Goal: Task Accomplishment & Management: Use online tool/utility

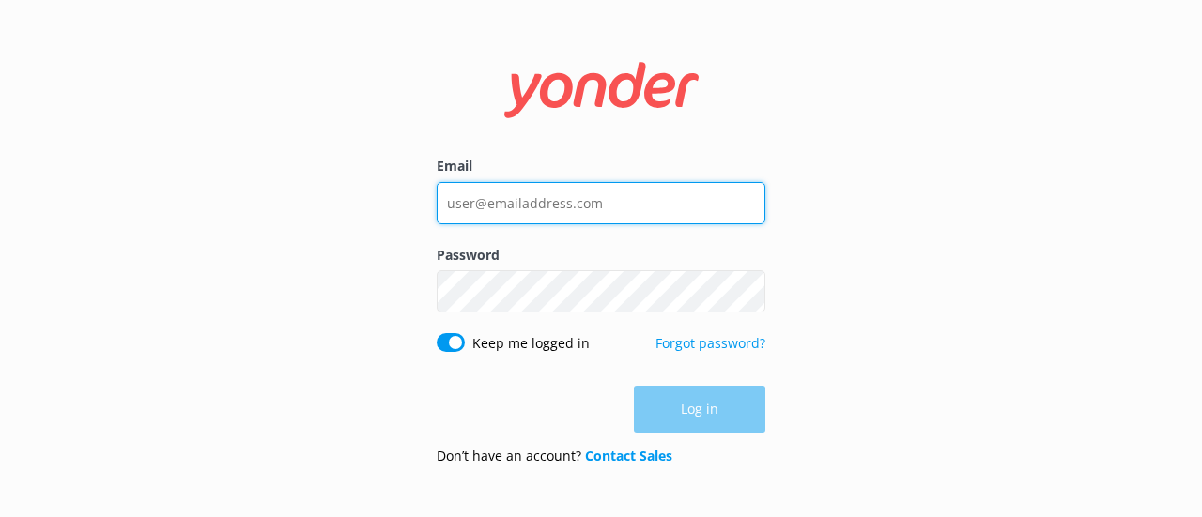
type input "[EMAIL_ADDRESS][DOMAIN_NAME]"
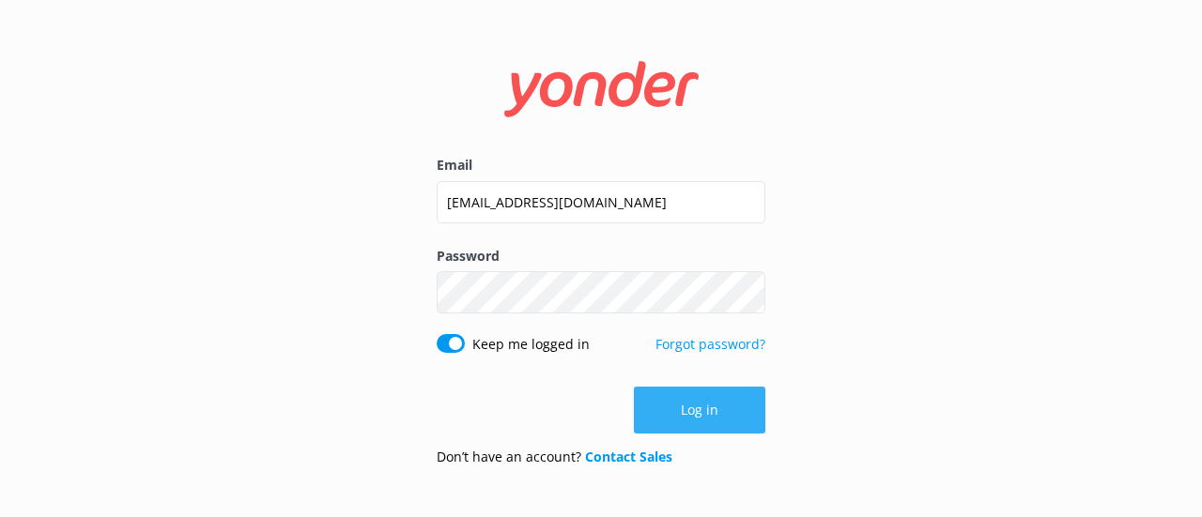
click at [746, 420] on div "Log in" at bounding box center [601, 410] width 329 height 47
click at [732, 401] on button "Log in" at bounding box center [699, 410] width 131 height 47
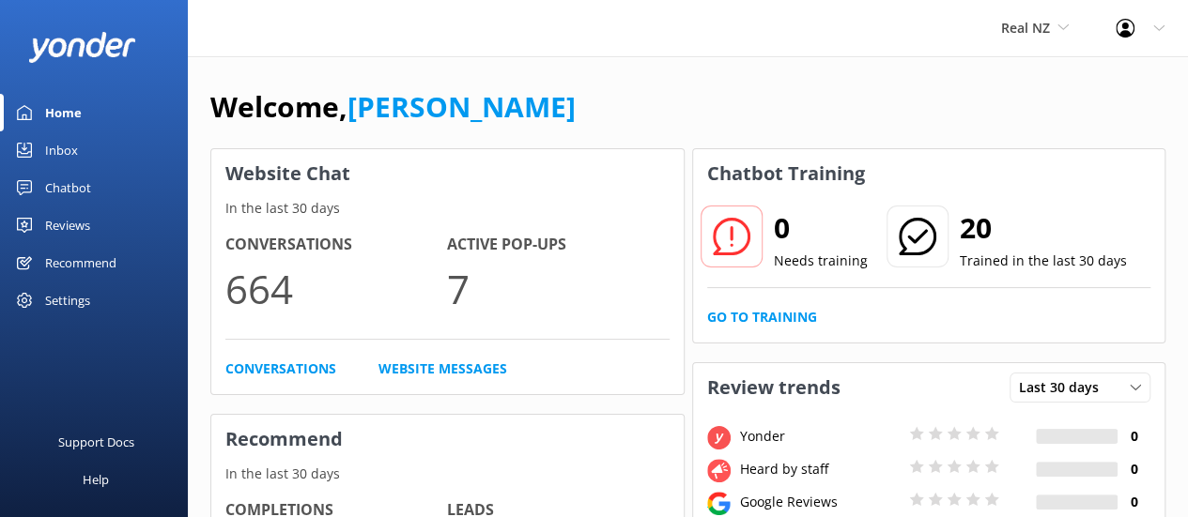
click at [83, 192] on div "Chatbot" at bounding box center [68, 188] width 46 height 38
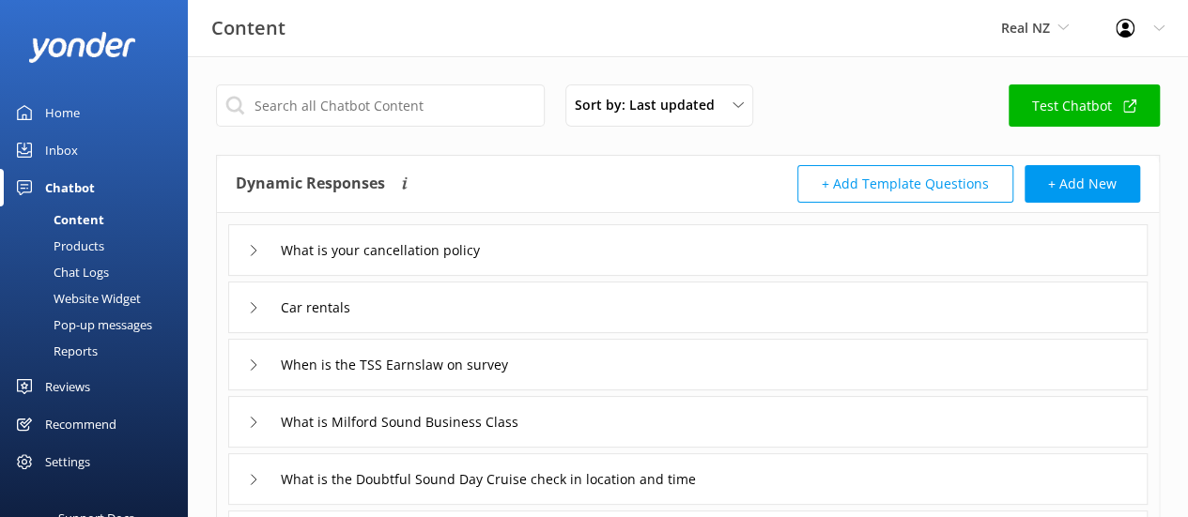
click at [1029, 14] on div "Real NZ Real NZ Cardrona x Treble Cone" at bounding box center [1035, 28] width 115 height 56
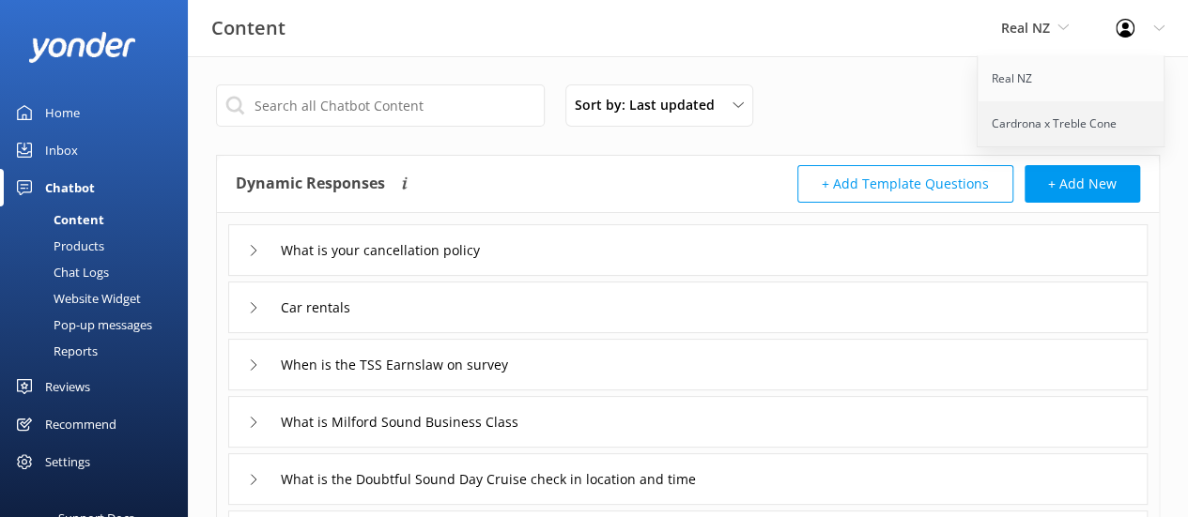
click at [1011, 126] on link "Cardrona x Treble Cone" at bounding box center [1072, 123] width 188 height 45
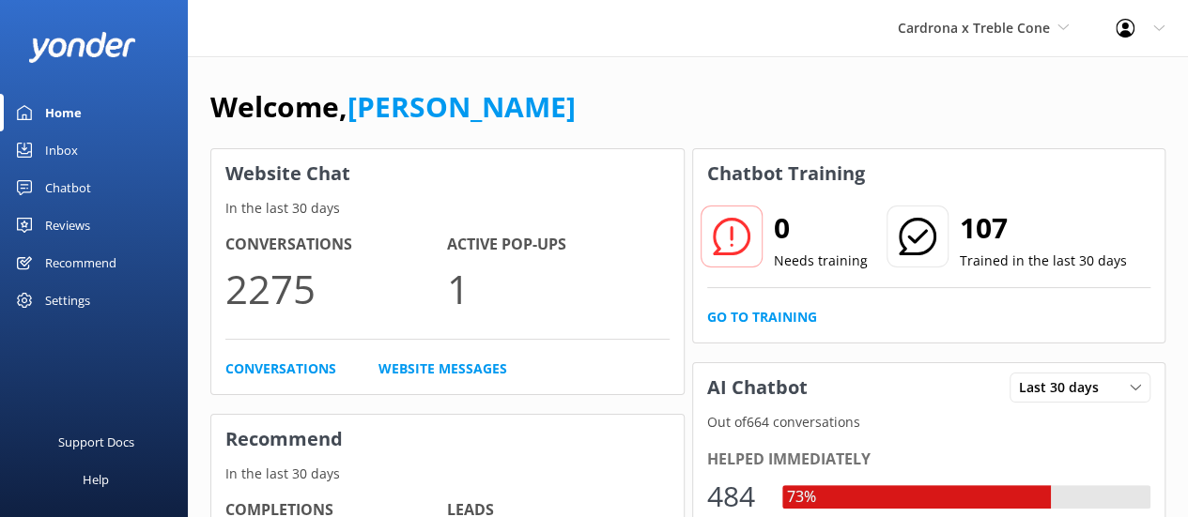
click at [71, 192] on div "Chatbot" at bounding box center [68, 188] width 46 height 38
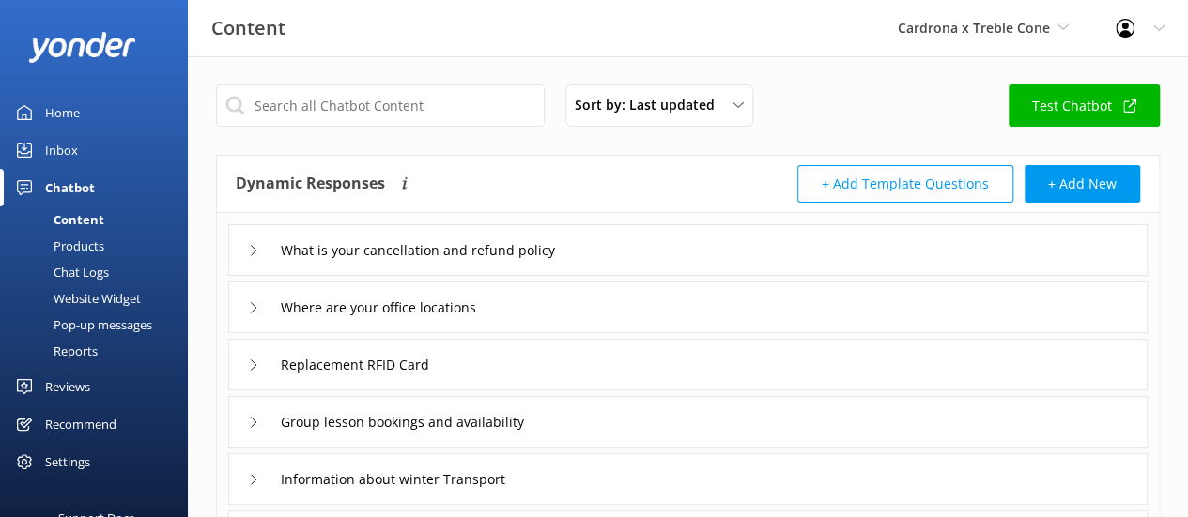
click at [61, 324] on div "Pop-up messages" at bounding box center [81, 325] width 141 height 26
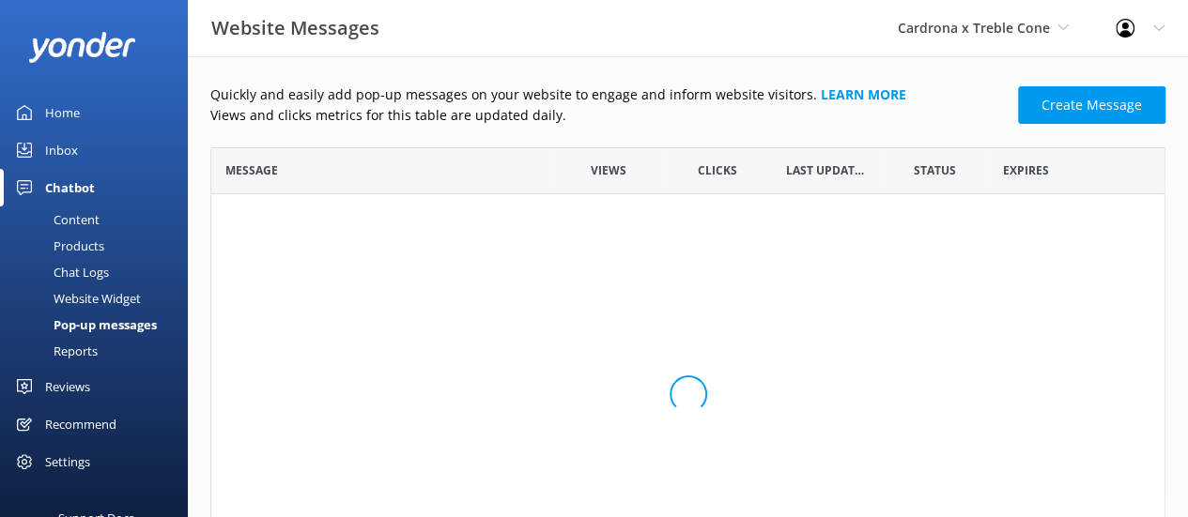
scroll to position [15, 15]
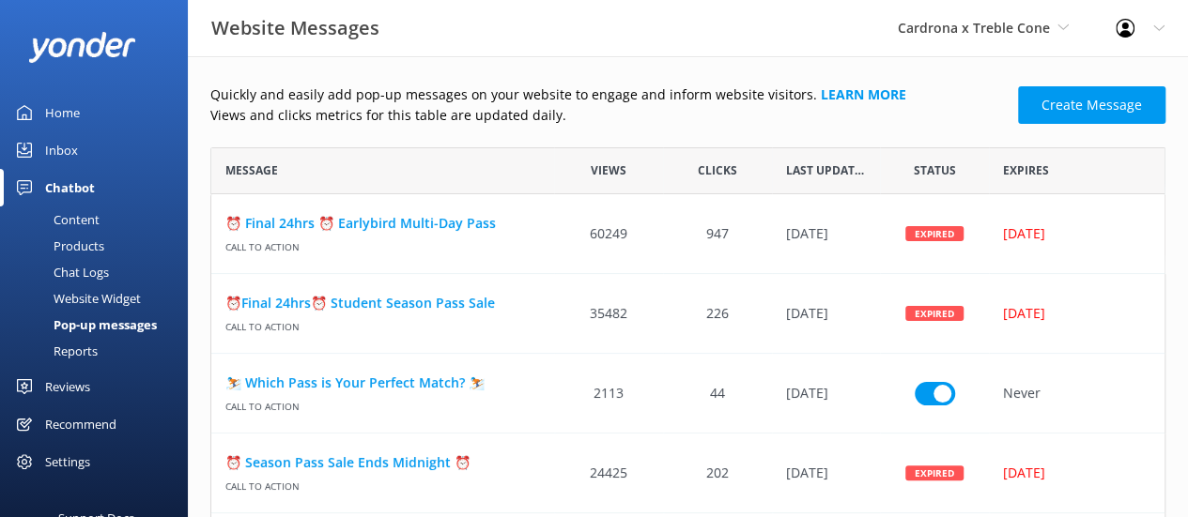
click at [67, 216] on div "Content" at bounding box center [55, 220] width 88 height 26
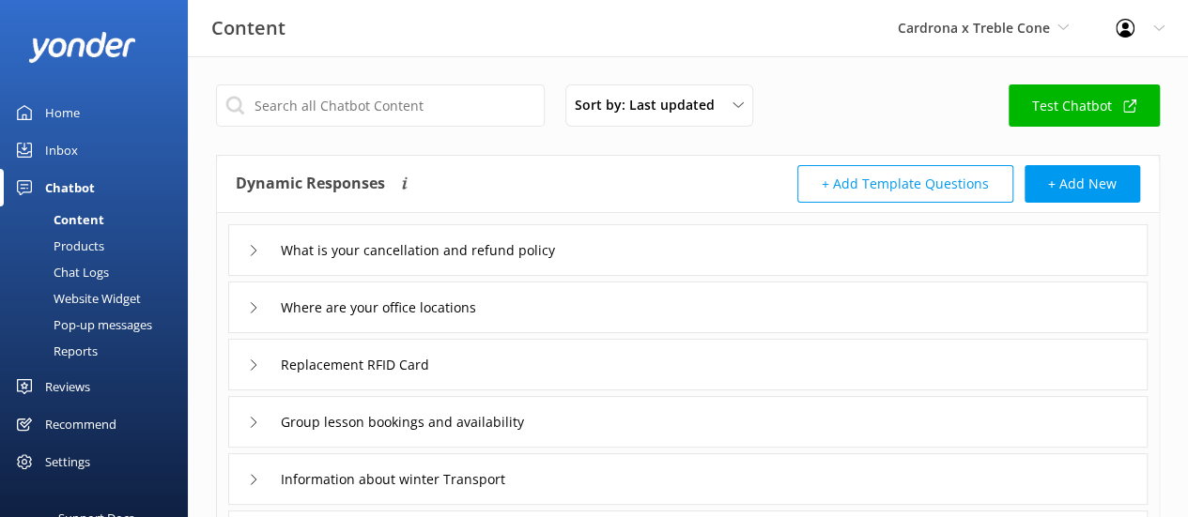
click at [67, 296] on div "Website Widget" at bounding box center [76, 298] width 130 height 26
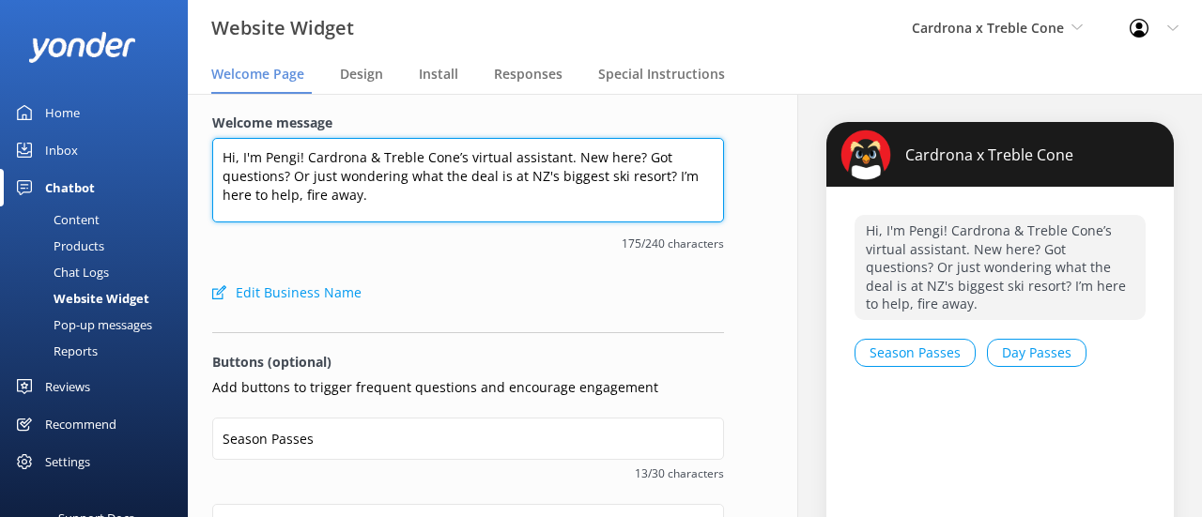
click at [374, 157] on textarea "Hi, I'm Pengi! Cardrona & Treble Cone’s virtual assistant. New here? Got questi…" at bounding box center [468, 180] width 512 height 85
click at [392, 194] on textarea "Hi, I'm Pengi! Cardrona & Treble Cone’s virtual assistant. New here? Got questi…" at bounding box center [468, 180] width 512 height 85
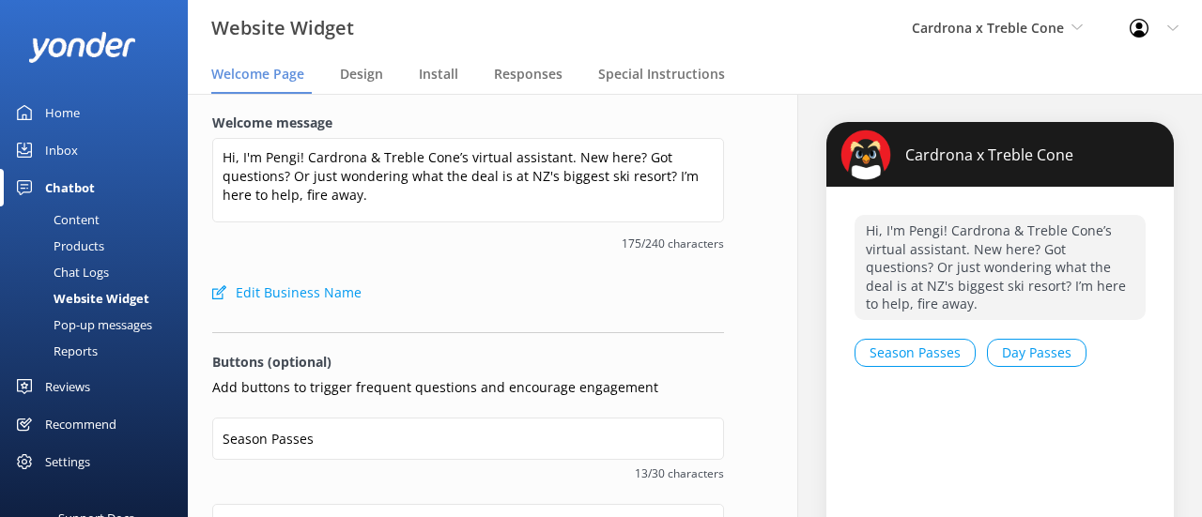
click at [84, 327] on div "Pop-up messages" at bounding box center [81, 325] width 141 height 26
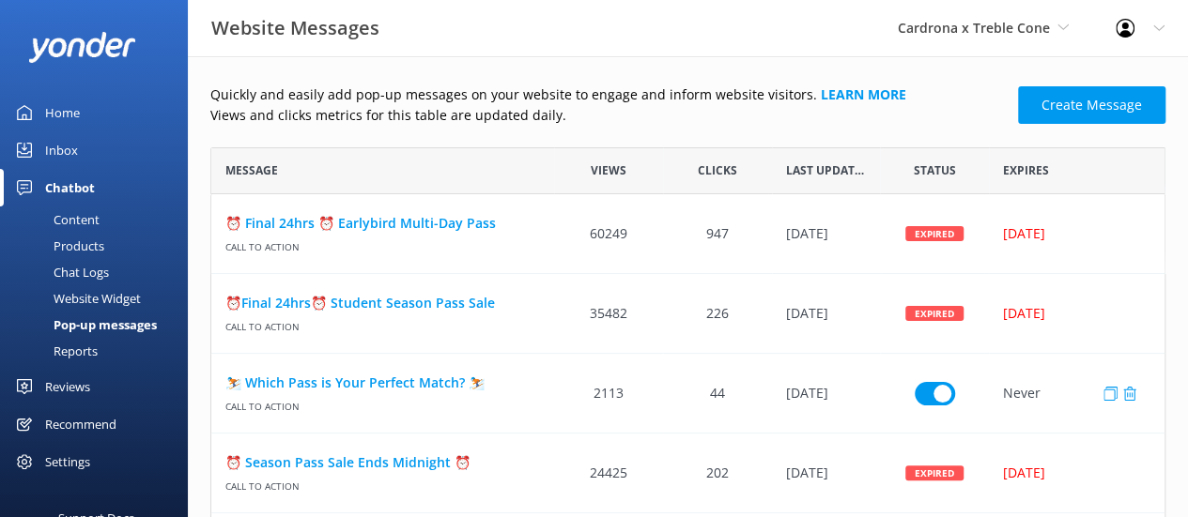
click at [351, 367] on div "⛷️ Which Pass is Your Perfect Match? ⛷️ Call to action" at bounding box center [382, 394] width 343 height 80
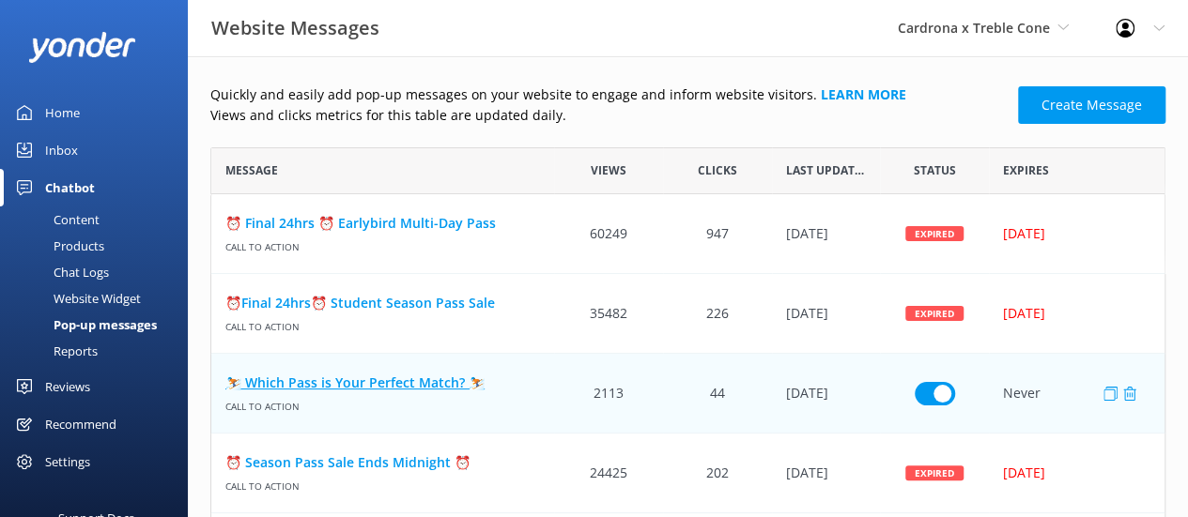
click at [350, 373] on link "⛷️ Which Pass is Your Perfect Match? ⛷️" at bounding box center [382, 383] width 315 height 21
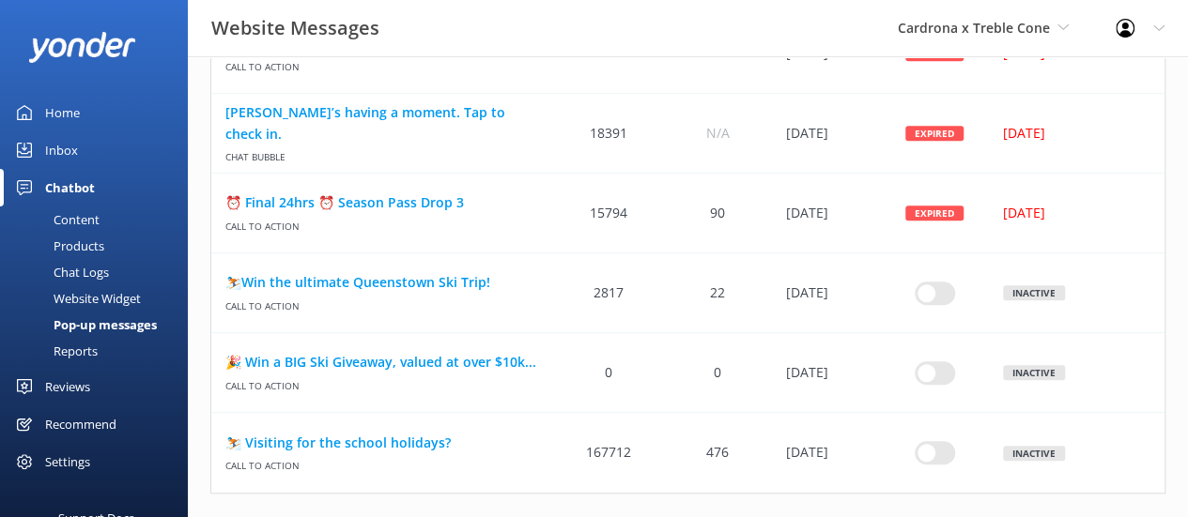
scroll to position [513, 0]
